Goal: Task Accomplishment & Management: Use online tool/utility

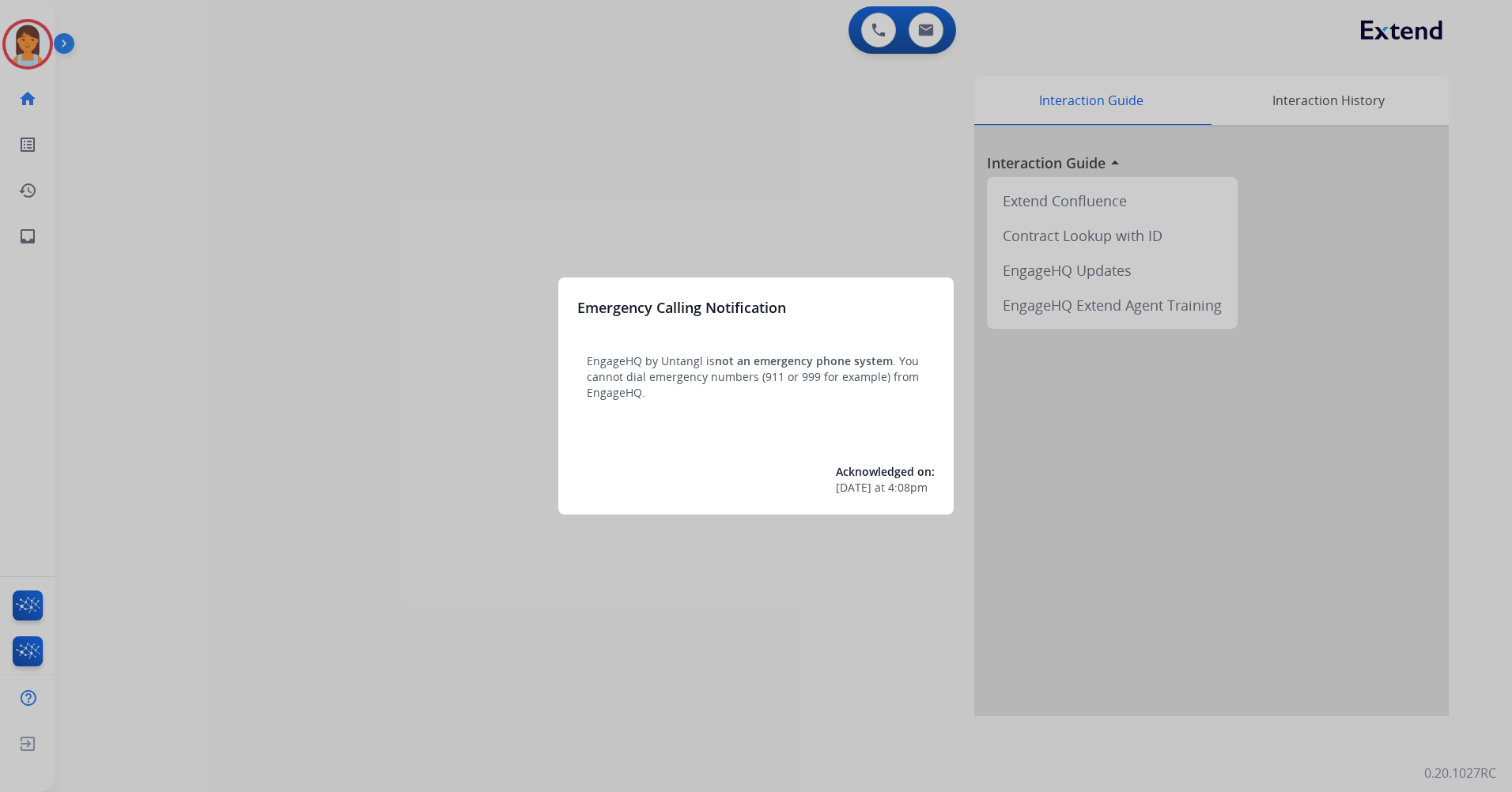
click at [578, 107] on div at bounding box center [756, 396] width 1512 height 792
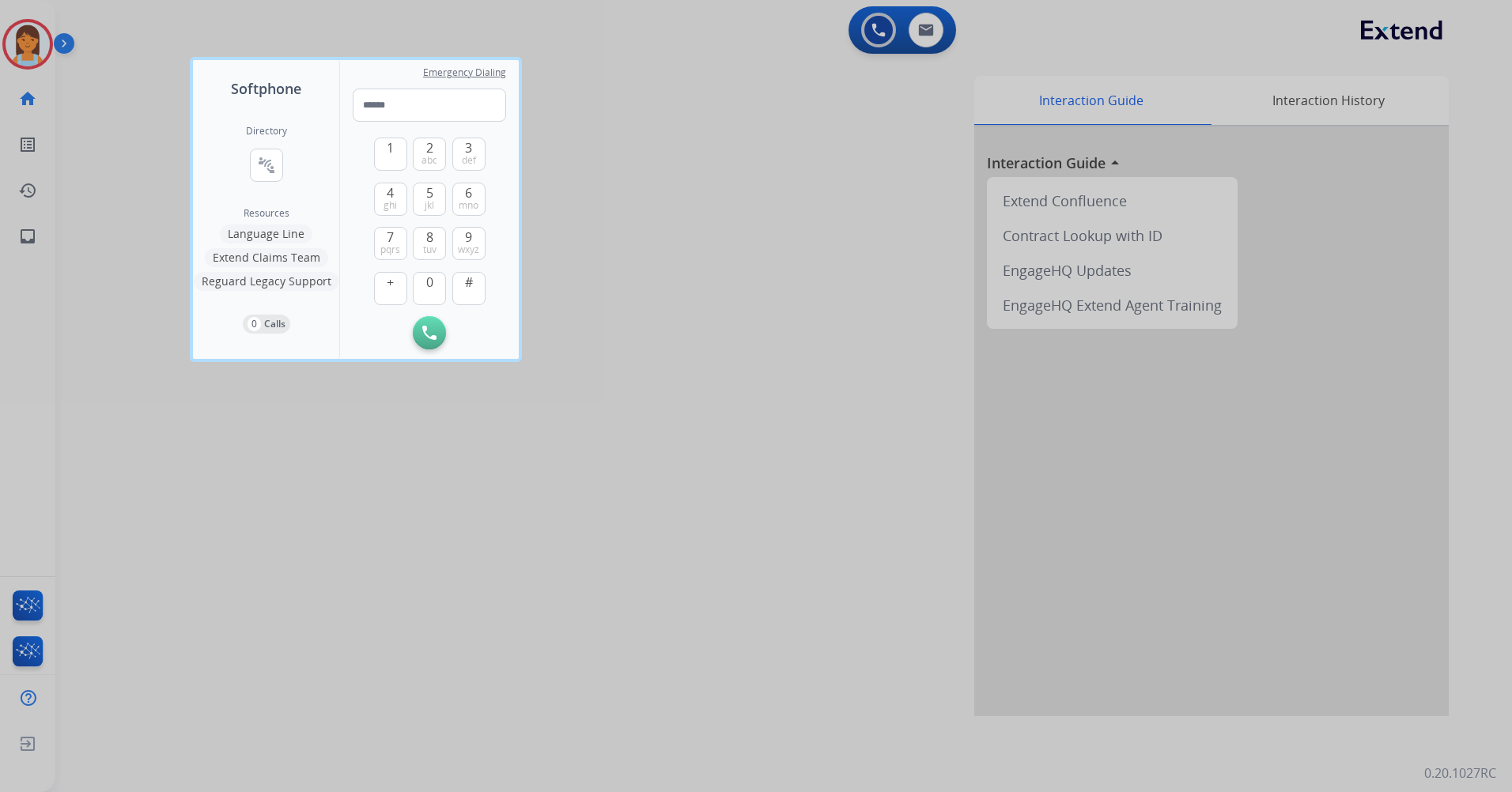
drag, startPoint x: 654, startPoint y: 47, endPoint x: 360, endPoint y: 68, distance: 294.7
click at [651, 49] on div at bounding box center [756, 396] width 1512 height 792
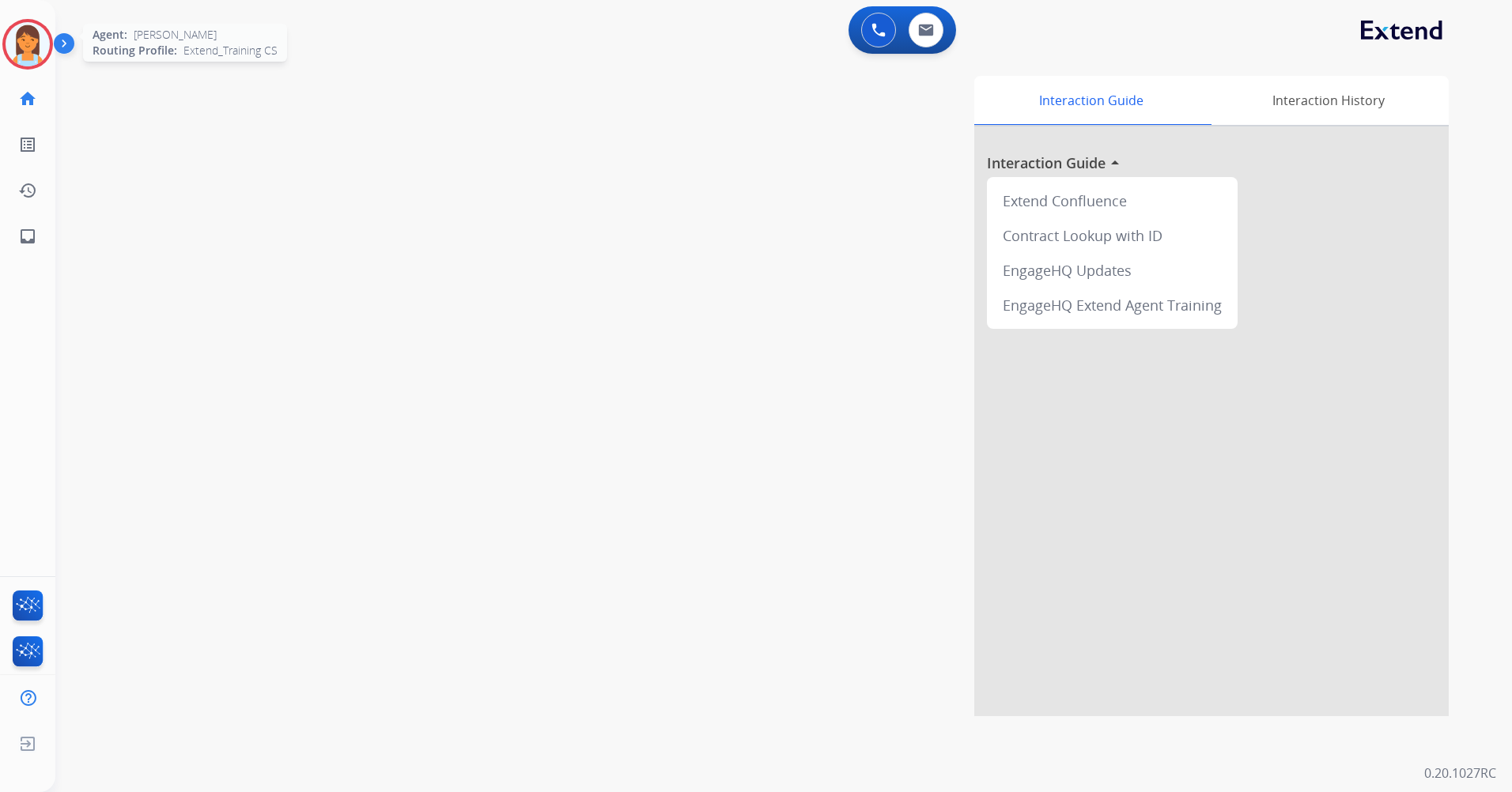
click at [52, 62] on div "Agent: [PERSON_NAME] Profile: Extend_Training CS" at bounding box center [28, 45] width 51 height 51
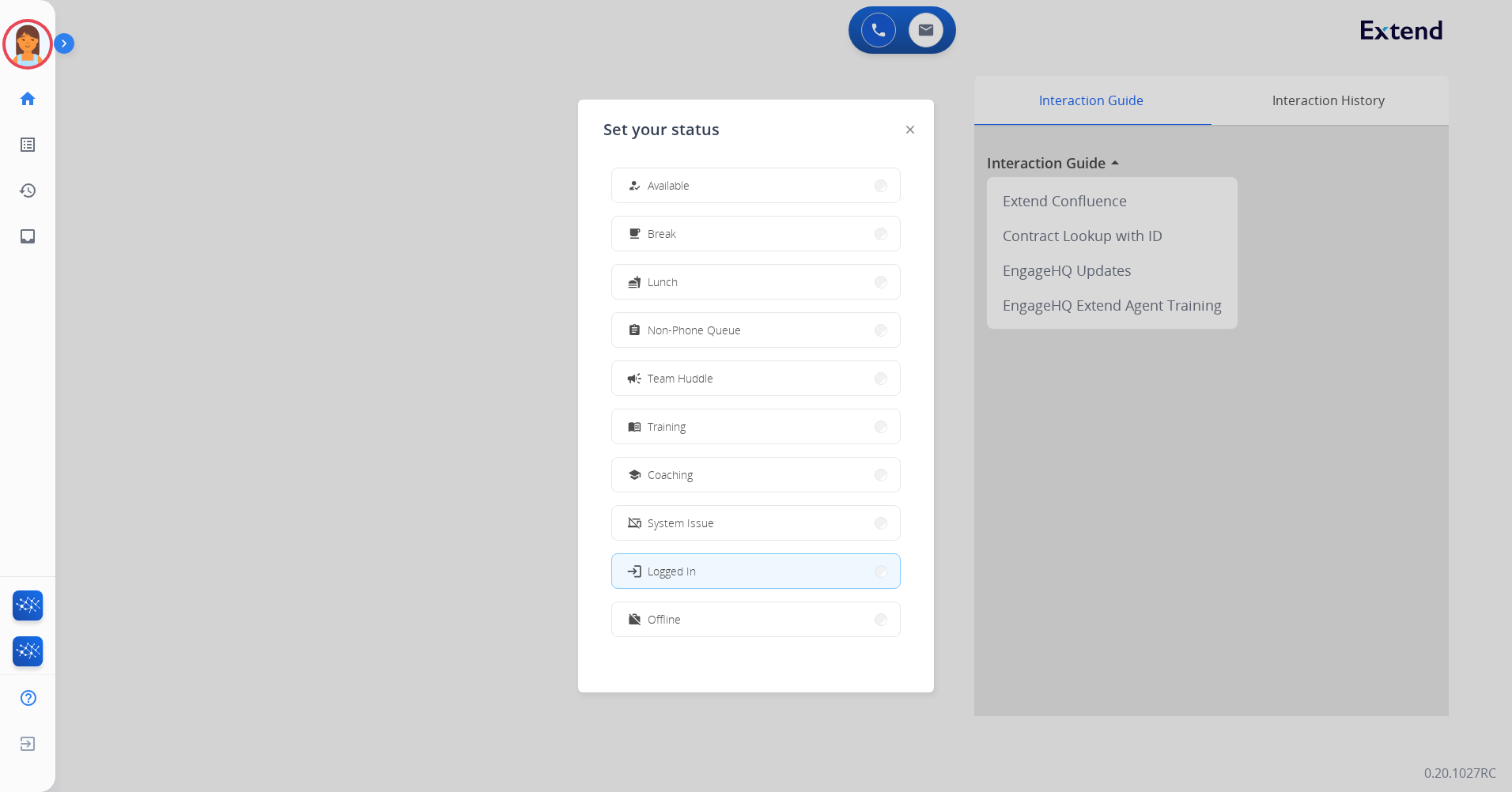
scroll to position [5, 0]
click at [732, 623] on button "work_off Offline" at bounding box center [756, 615] width 288 height 34
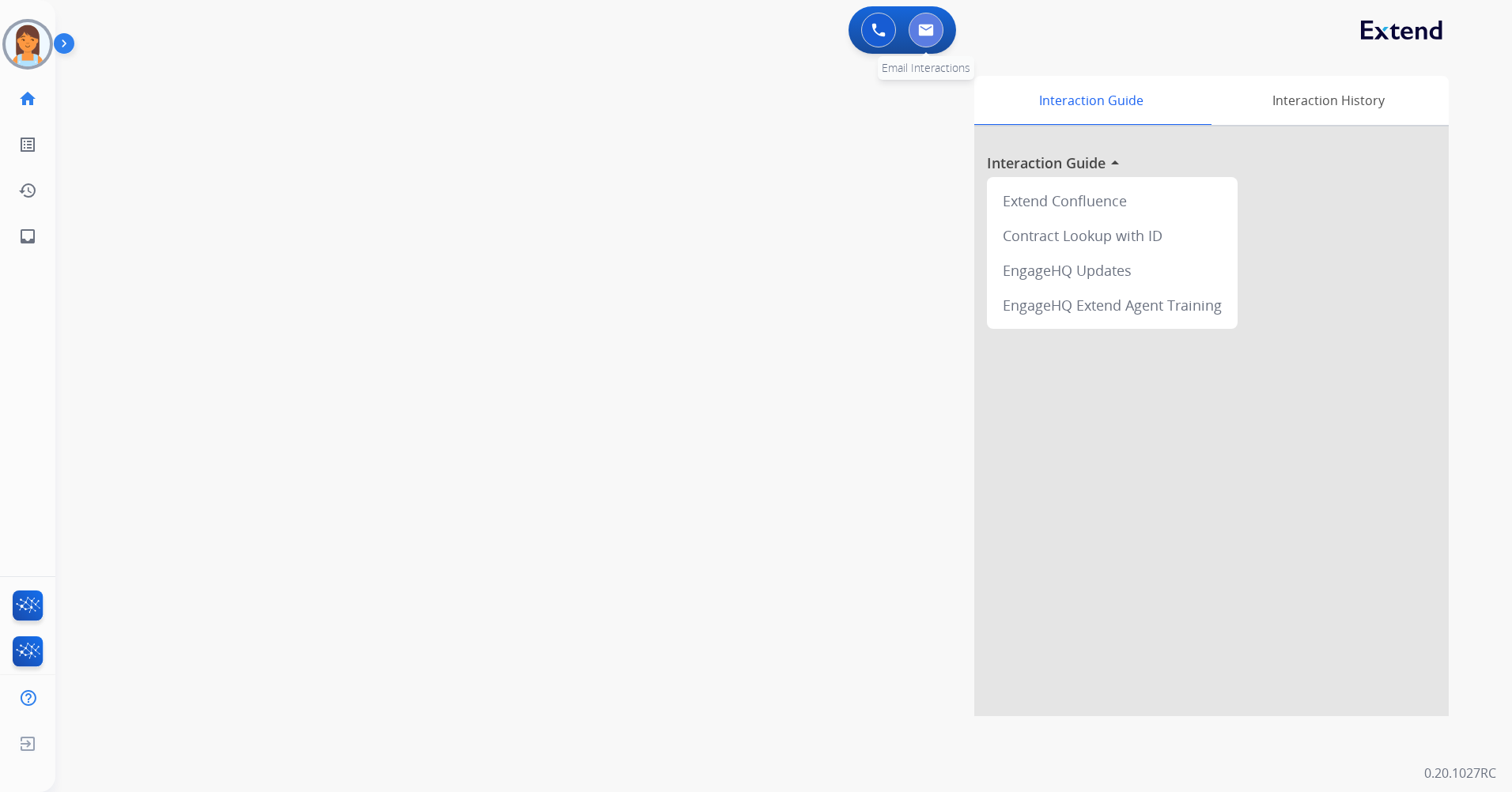
click at [937, 27] on button at bounding box center [925, 30] width 35 height 35
